Goal: Task Accomplishment & Management: Complete application form

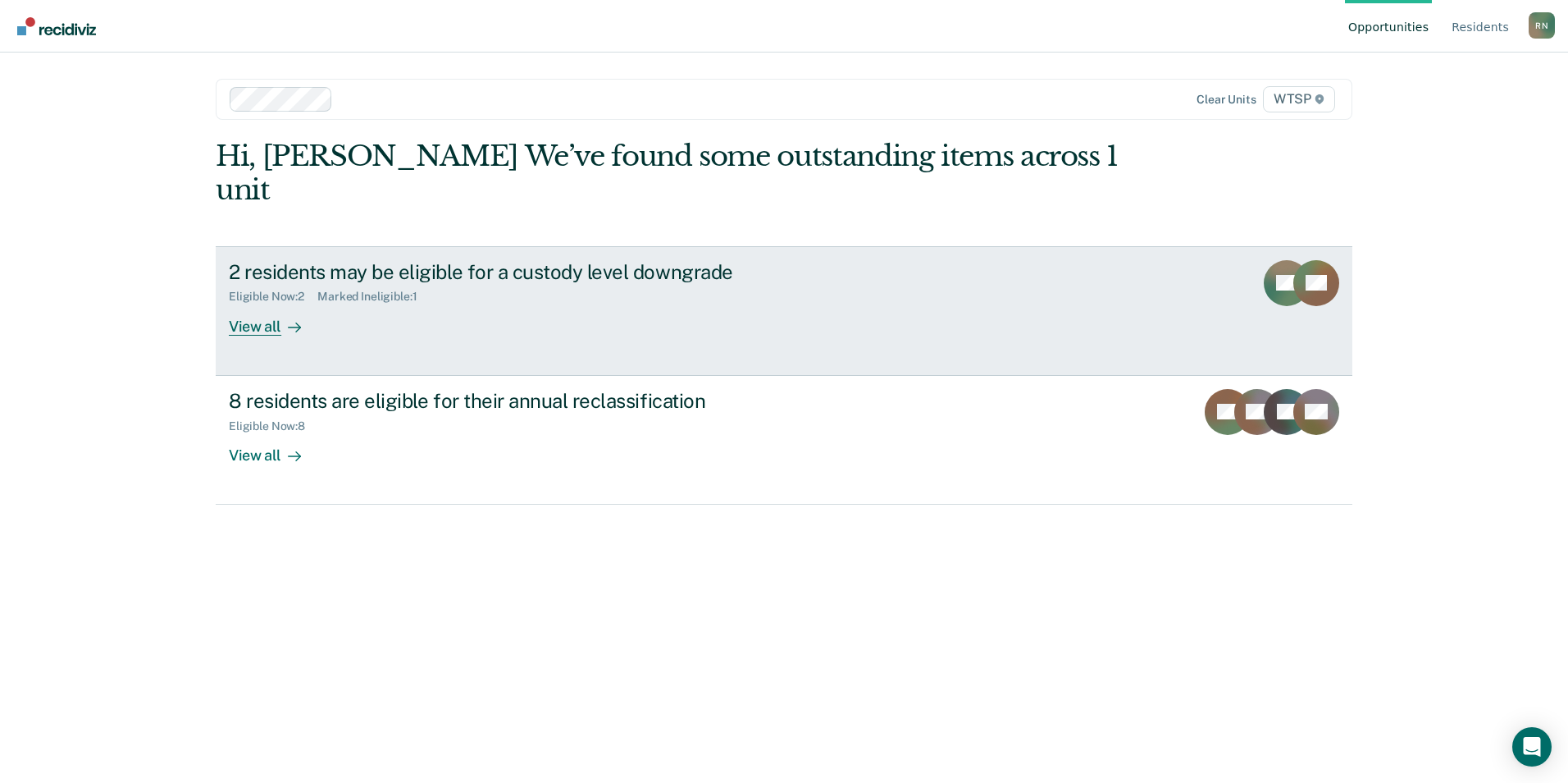
click at [261, 304] on div "View all" at bounding box center [274, 320] width 92 height 32
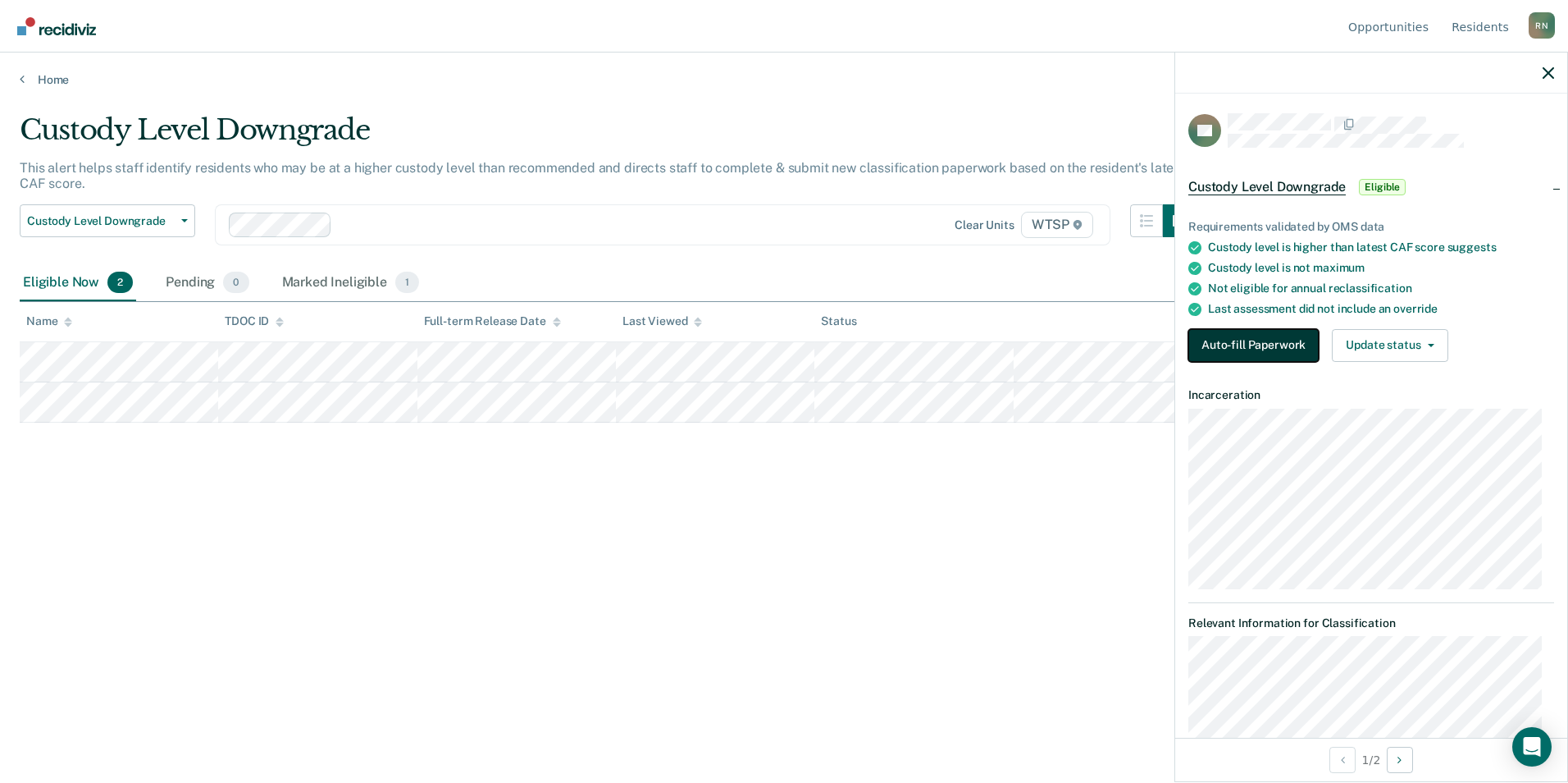
click at [1274, 343] on button "Auto-fill Paperwork" at bounding box center [1253, 344] width 131 height 33
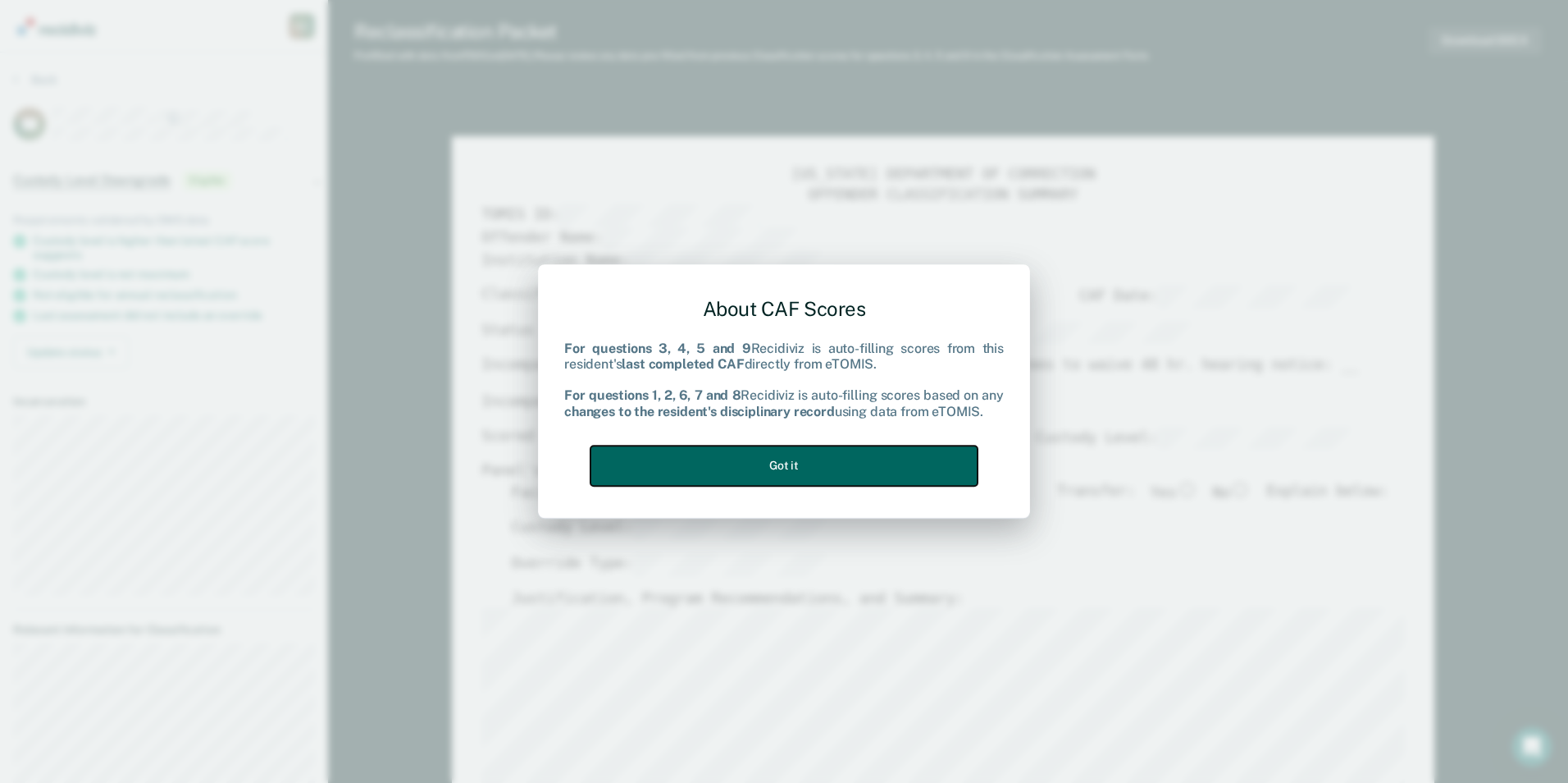
click at [860, 470] on button "Got it" at bounding box center [784, 465] width 387 height 41
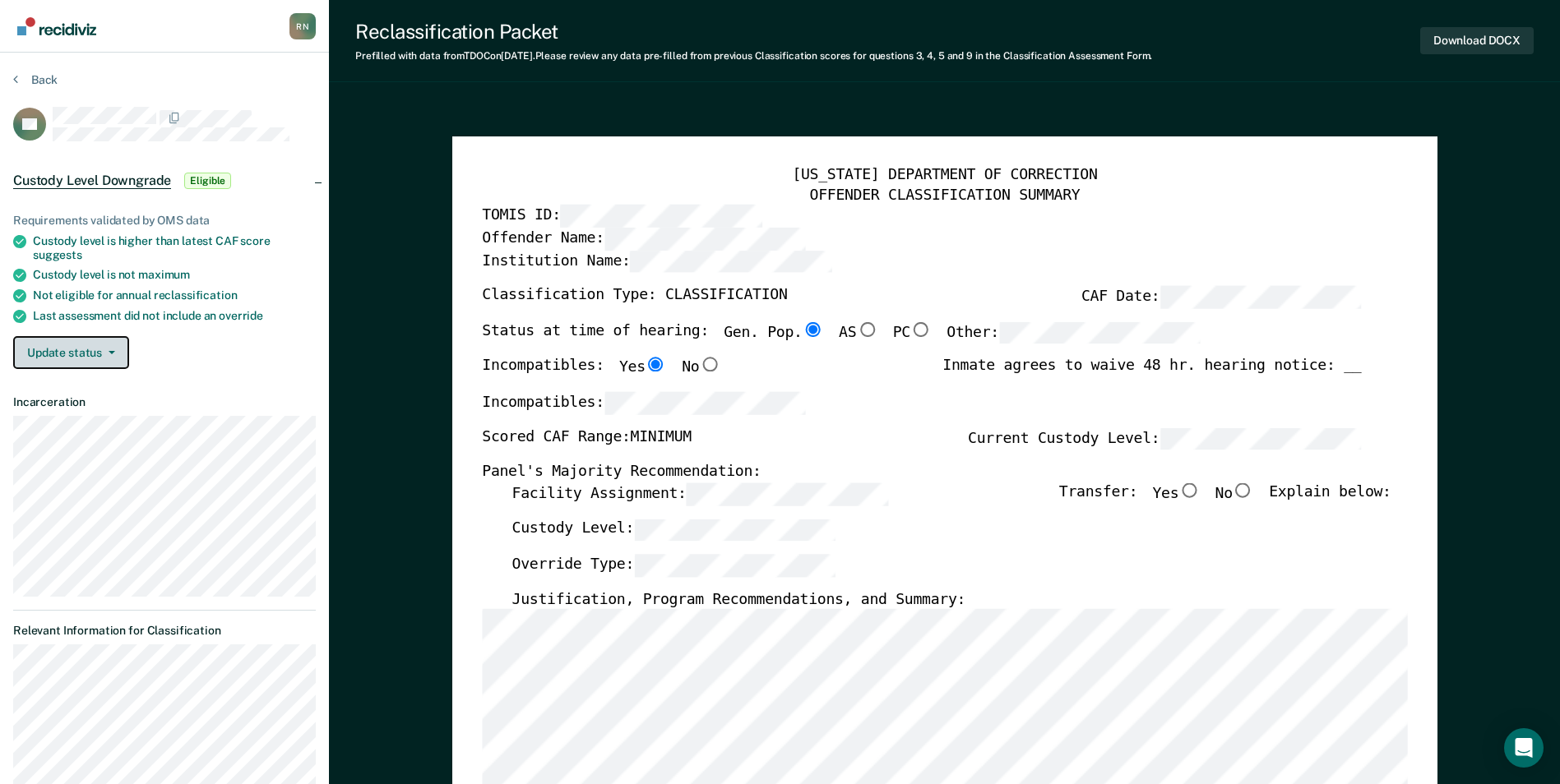
click at [66, 350] on button "Update status" at bounding box center [70, 352] width 116 height 33
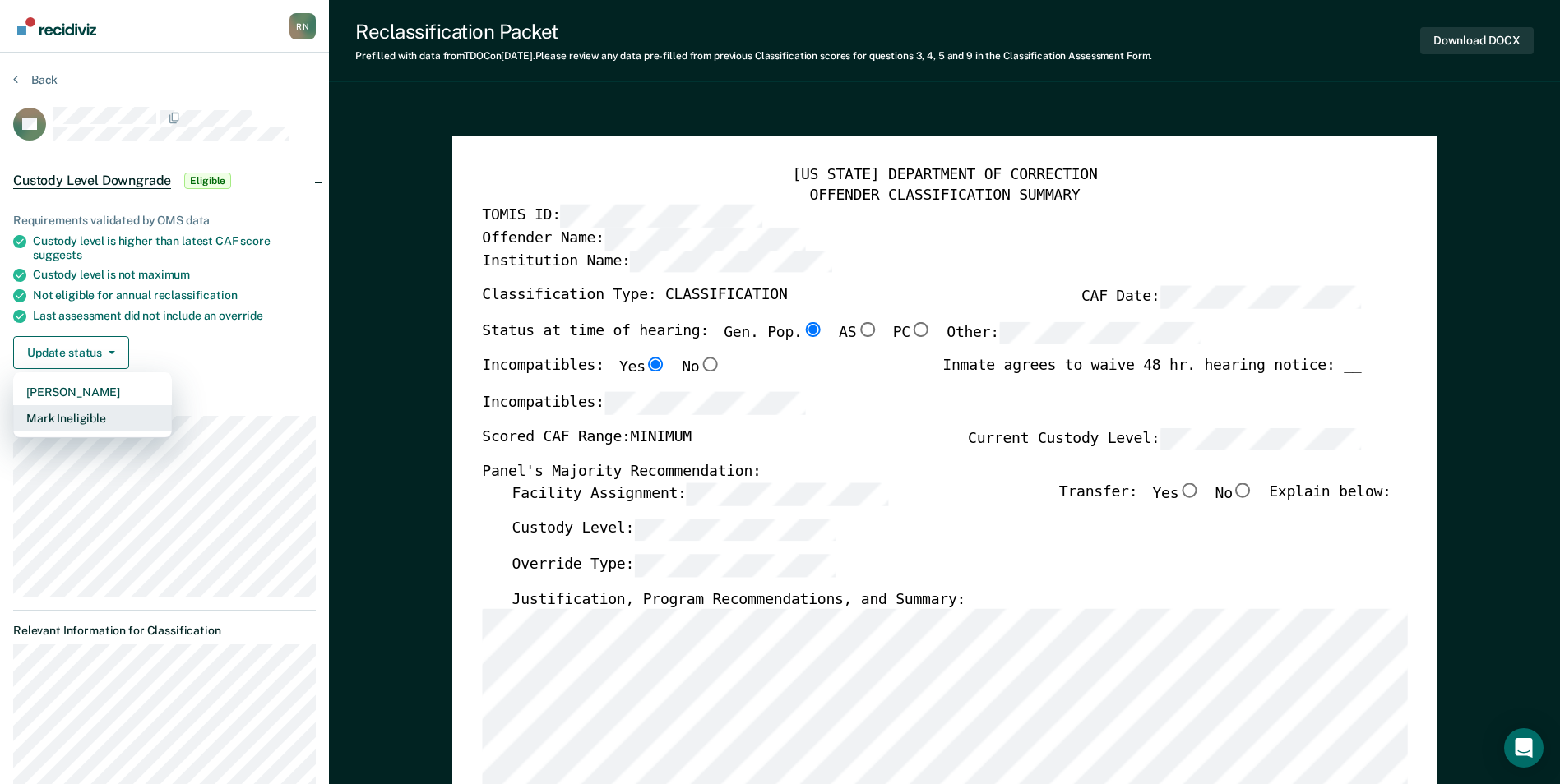
click at [76, 420] on button "Mark Ineligible" at bounding box center [92, 418] width 159 height 27
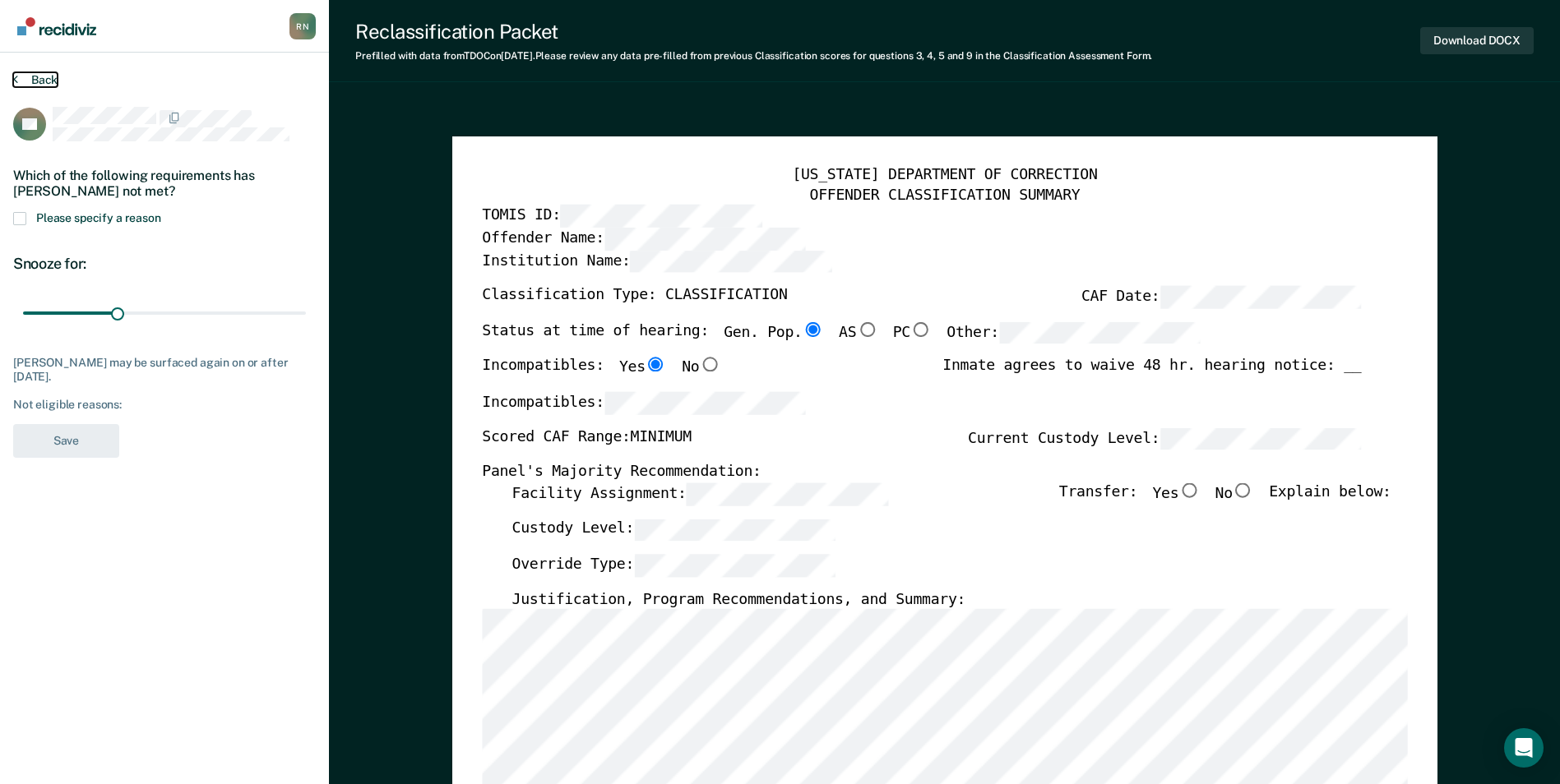
click at [38, 76] on button "Back" at bounding box center [35, 79] width 45 height 15
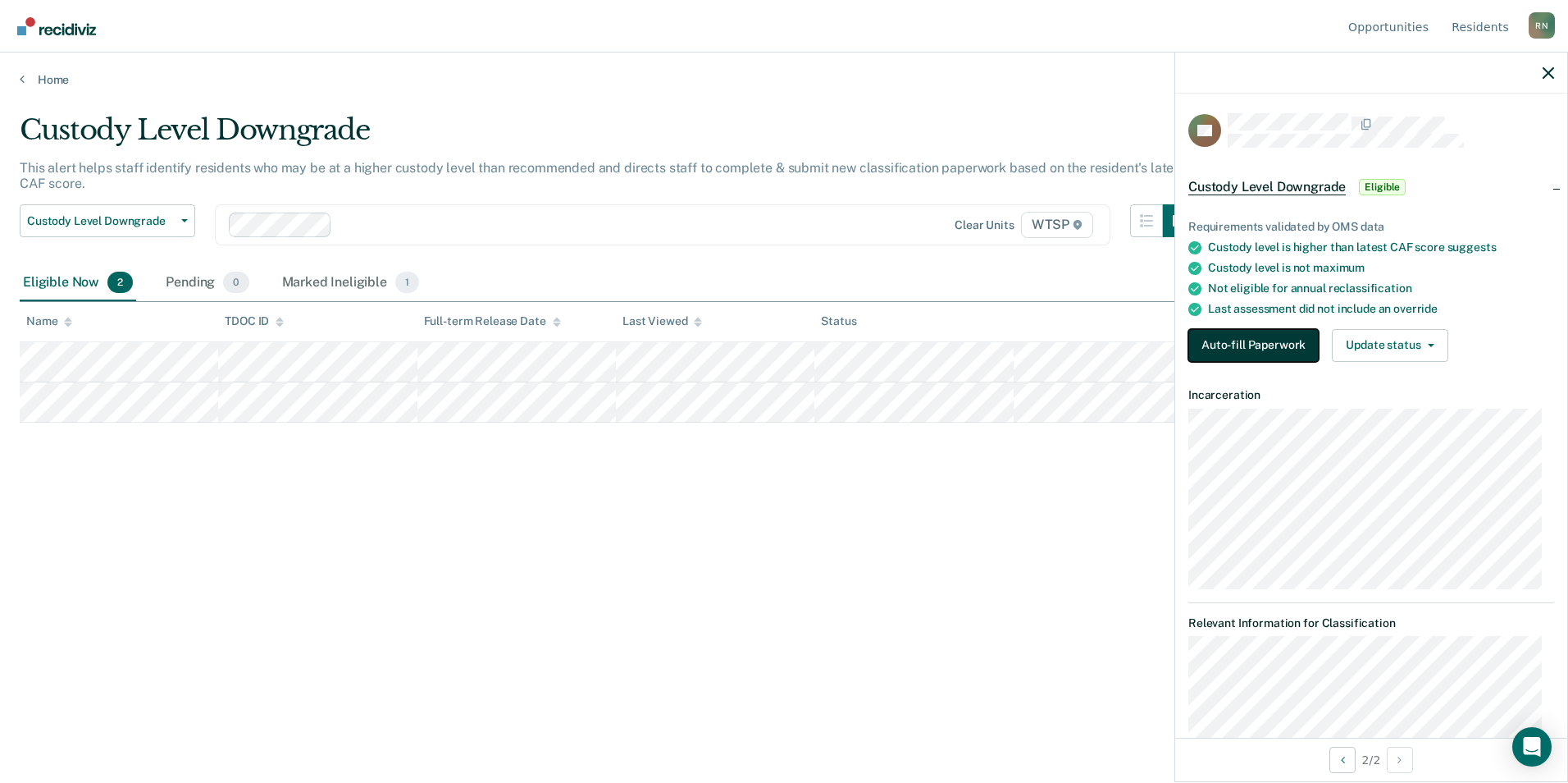
click at [1254, 335] on button "Auto-fill Paperwork" at bounding box center [1253, 344] width 131 height 33
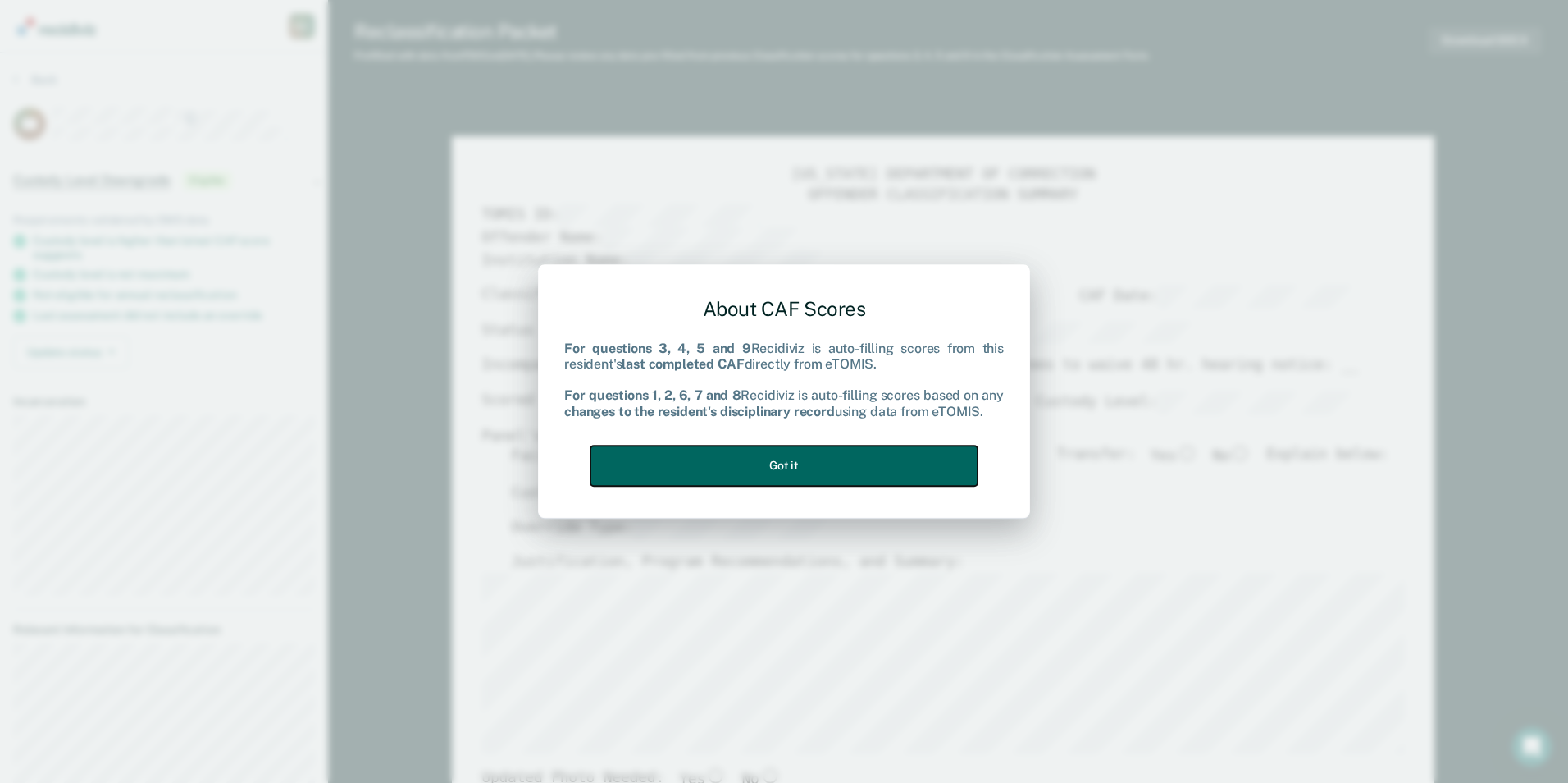
click at [937, 465] on button "Got it" at bounding box center [784, 465] width 387 height 41
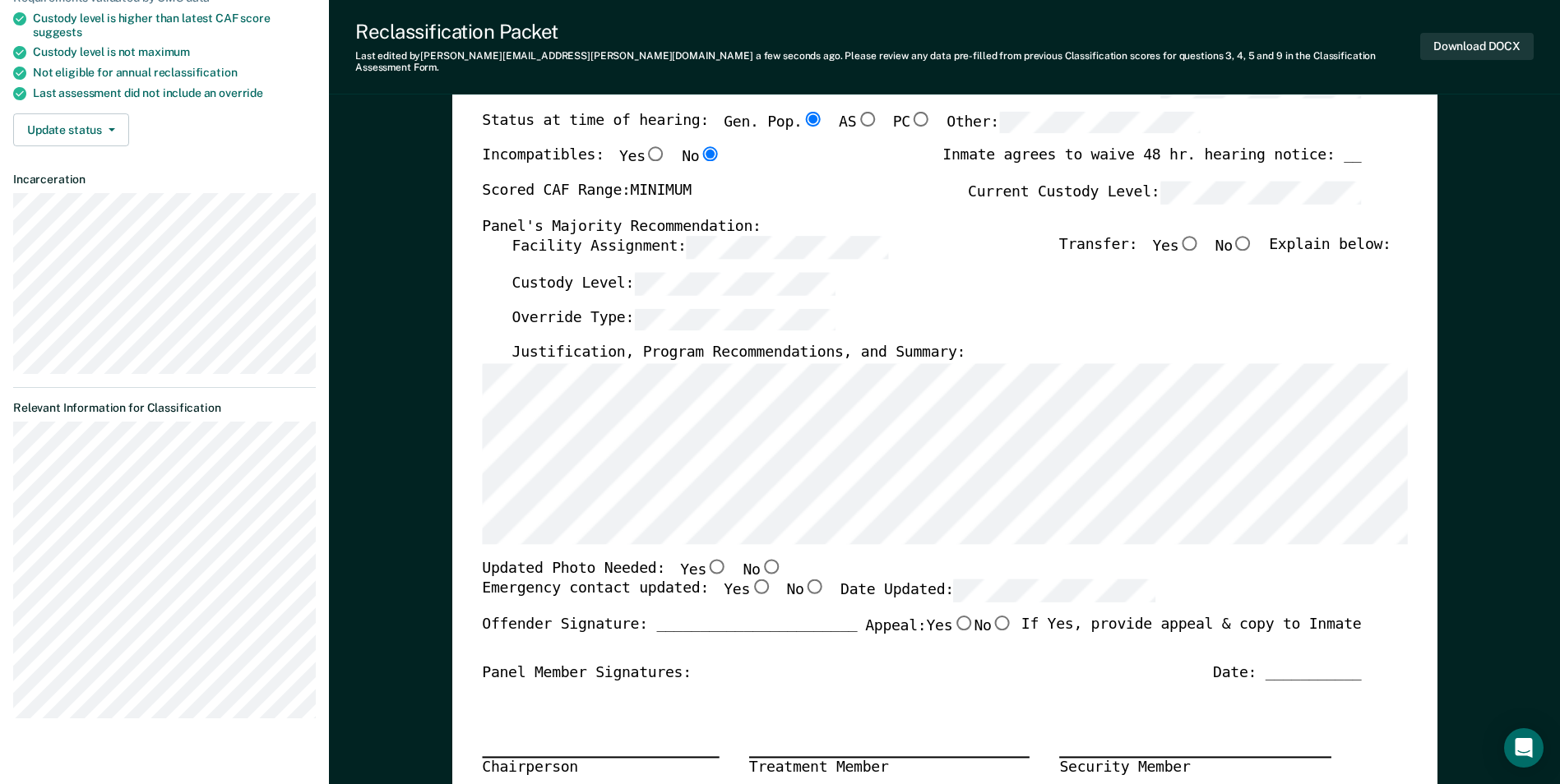
scroll to position [82, 0]
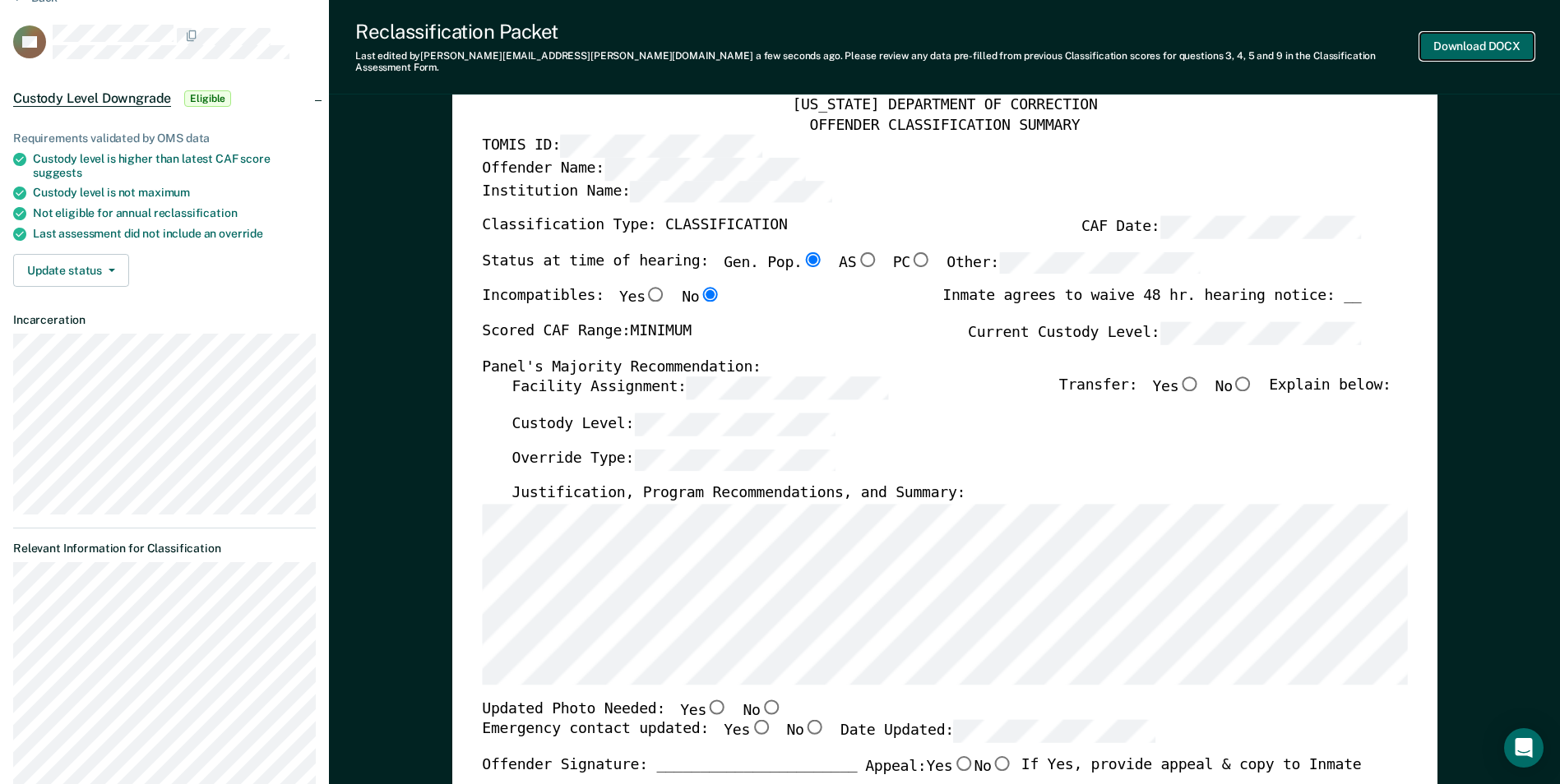
click at [1469, 37] on button "Download DOCX" at bounding box center [1477, 46] width 113 height 27
type textarea "x"
